Goal: Task Accomplishment & Management: Manage account settings

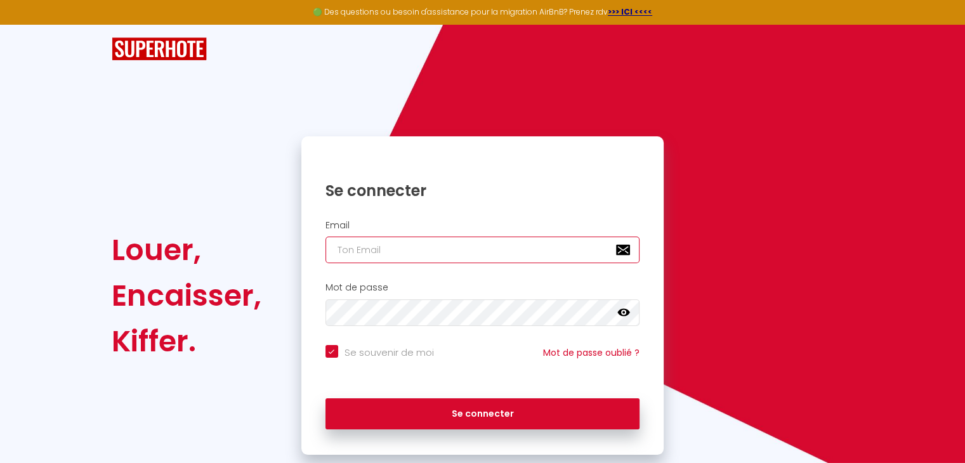
type input "[EMAIL_ADDRESS][DOMAIN_NAME]"
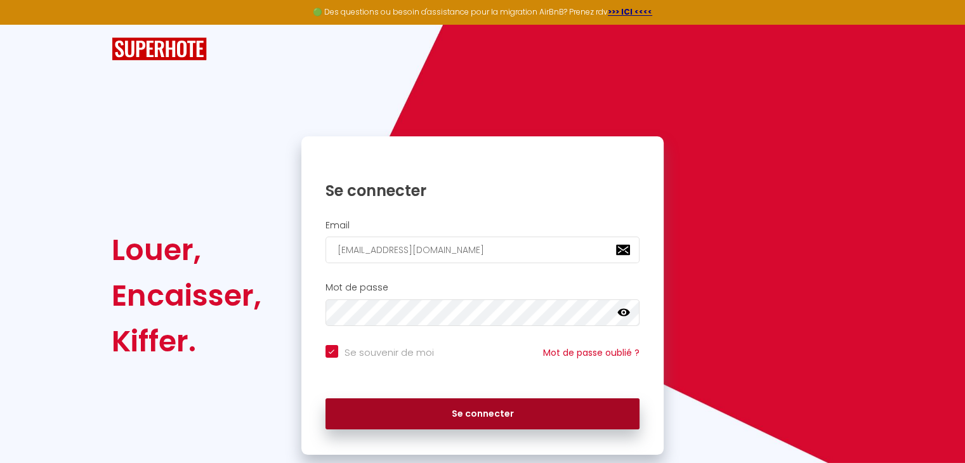
click at [476, 408] on button "Se connecter" at bounding box center [482, 414] width 315 height 32
checkbox input "true"
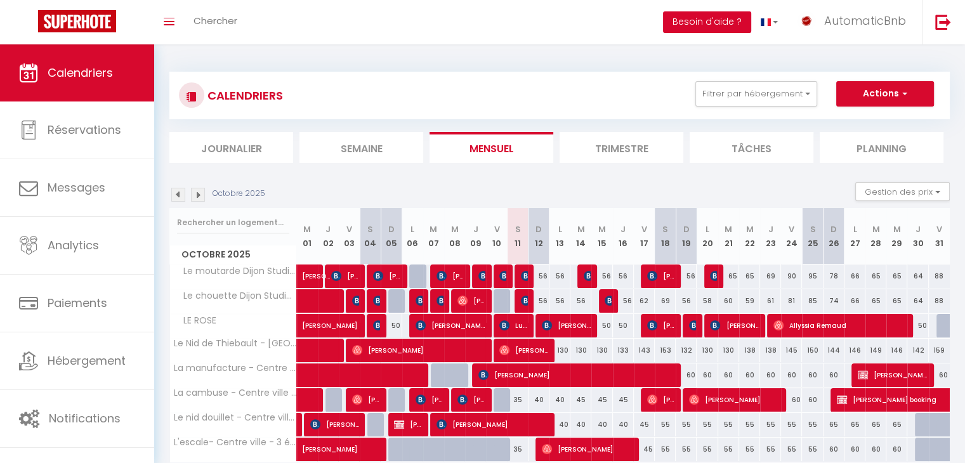
click at [726, 17] on button "Besoin d'aide ?" at bounding box center [707, 22] width 88 height 22
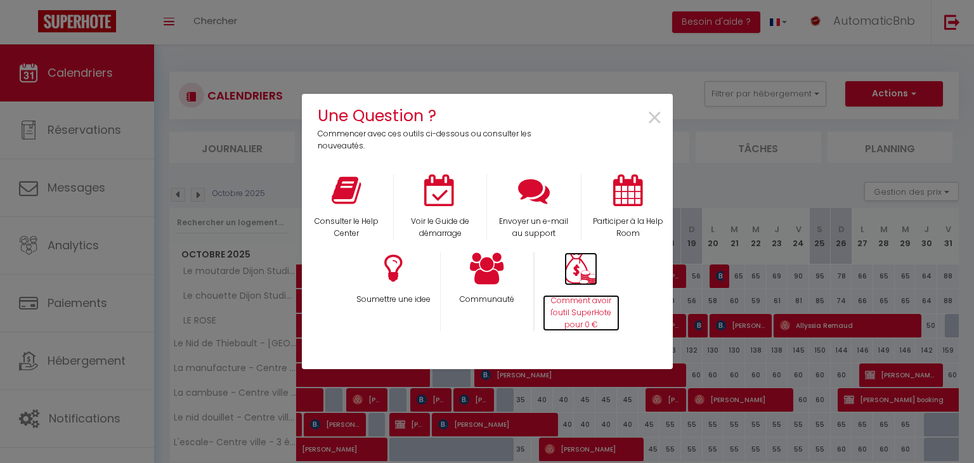
click at [584, 278] on img at bounding box center [580, 269] width 33 height 34
click at [661, 114] on span "×" at bounding box center [654, 118] width 17 height 40
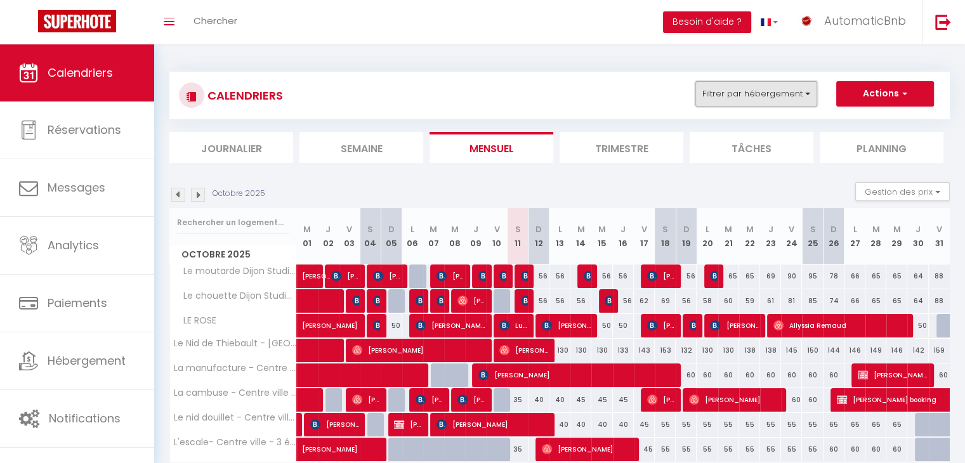
click at [759, 96] on button "Filtrer par hébergement" at bounding box center [756, 93] width 122 height 25
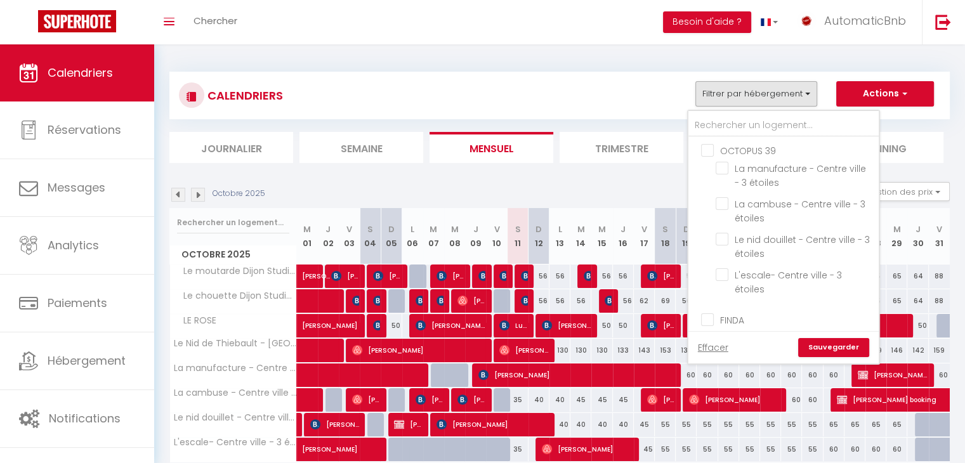
click at [701, 157] on ul "OCTOPUS 39 La manufacture - Centre ville - 3 étoiles [GEOGRAPHIC_DATA] - Centre…" at bounding box center [783, 221] width 190 height 169
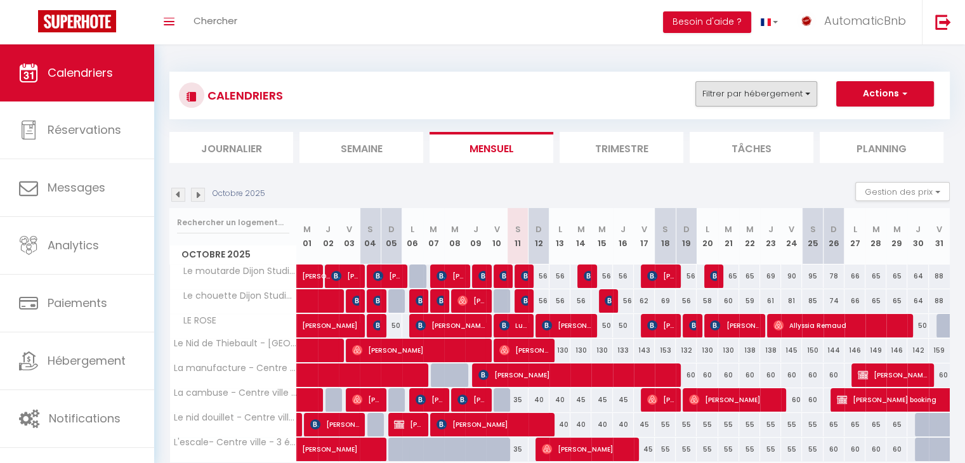
click at [726, 107] on div "CALENDRIERS Filtrer par hébergement OCTOPUS 39 [GEOGRAPHIC_DATA] ville - 3 étoi…" at bounding box center [559, 95] width 761 height 29
click at [728, 100] on button "Filtrer par hébergement" at bounding box center [756, 93] width 122 height 25
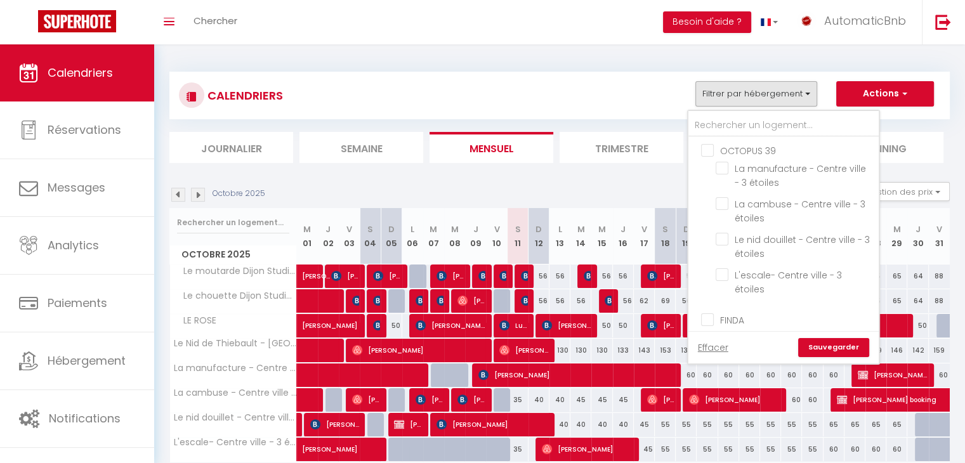
click at [710, 147] on input "OCTOPUS 39" at bounding box center [796, 149] width 190 height 13
checkbox input "true"
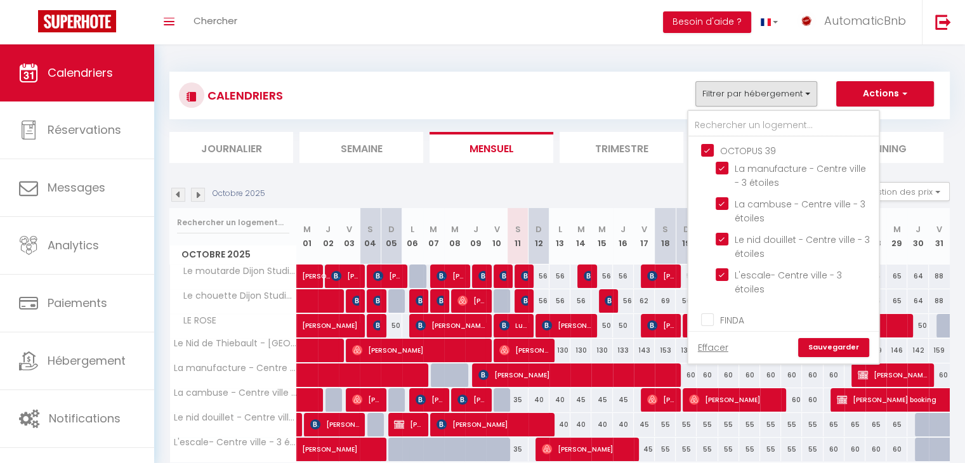
checkbox input "true"
checkbox input "false"
checkbox input "true"
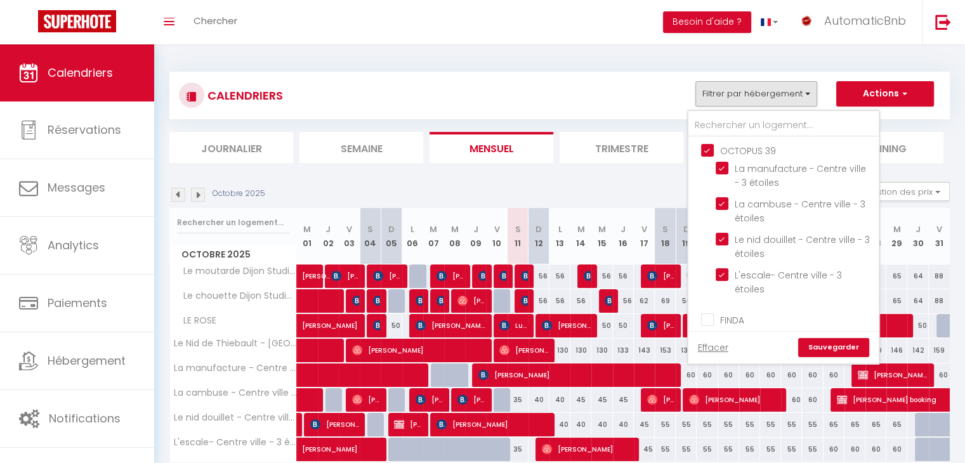
checkbox input "true"
checkbox input "false"
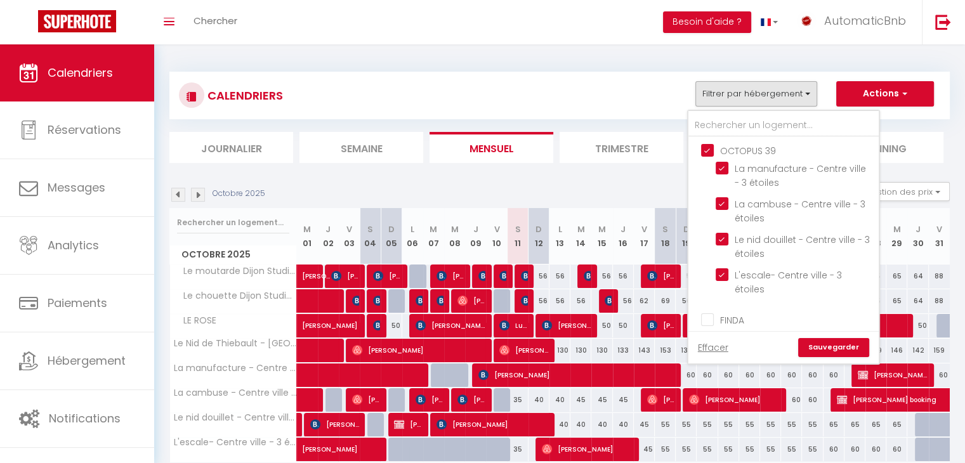
click at [850, 343] on link "Sauvegarder" at bounding box center [833, 347] width 71 height 19
